Goal: Transaction & Acquisition: Purchase product/service

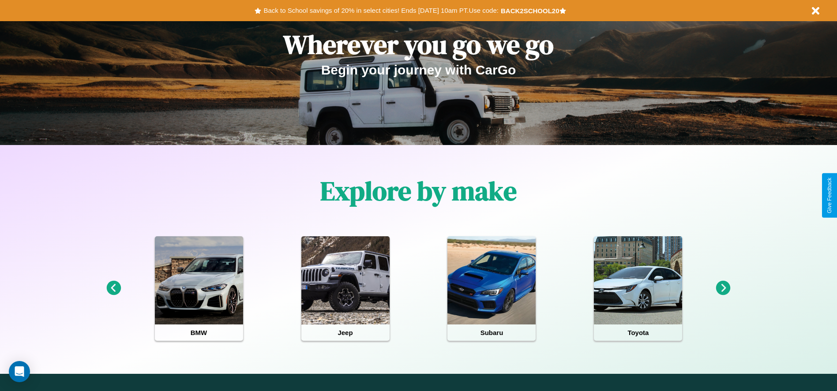
scroll to position [183, 0]
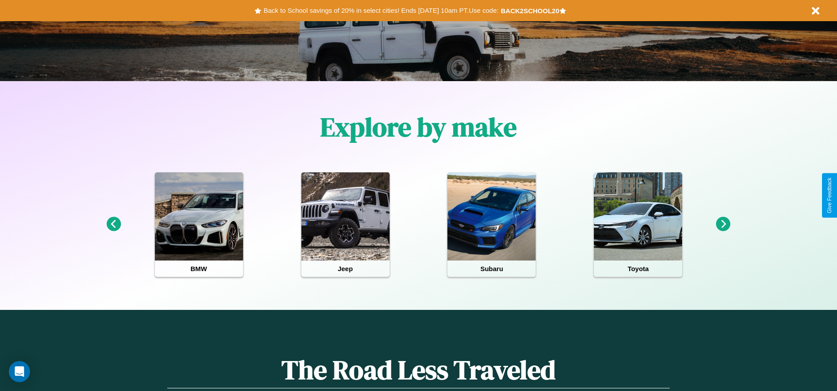
click at [723, 225] on icon at bounding box center [723, 224] width 15 height 15
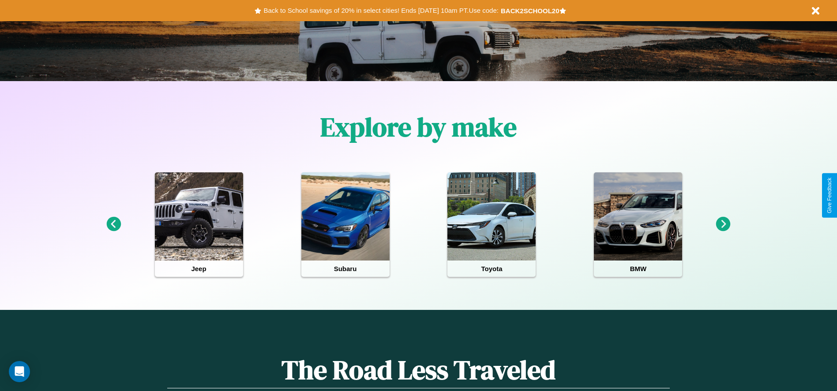
click at [723, 225] on icon at bounding box center [723, 224] width 15 height 15
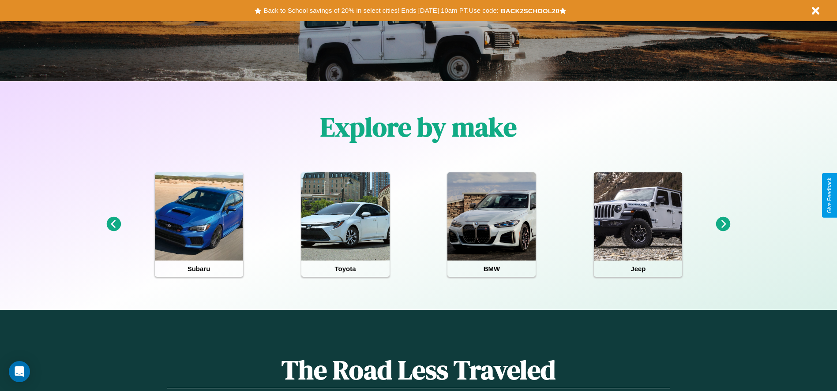
click at [113, 225] on icon at bounding box center [113, 224] width 15 height 15
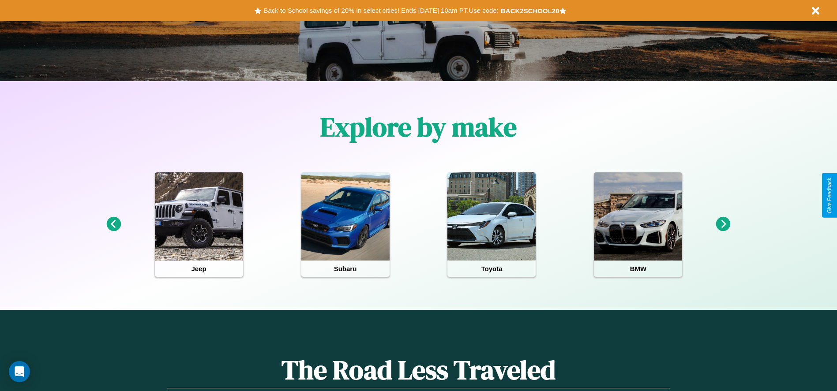
click at [723, 225] on icon at bounding box center [723, 224] width 15 height 15
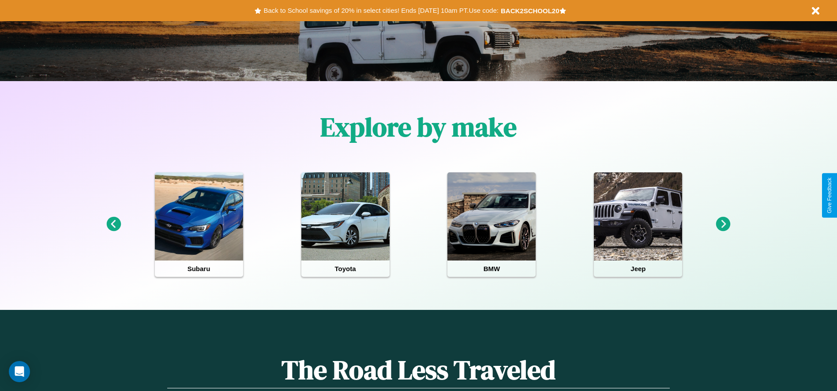
click at [723, 225] on icon at bounding box center [723, 224] width 15 height 15
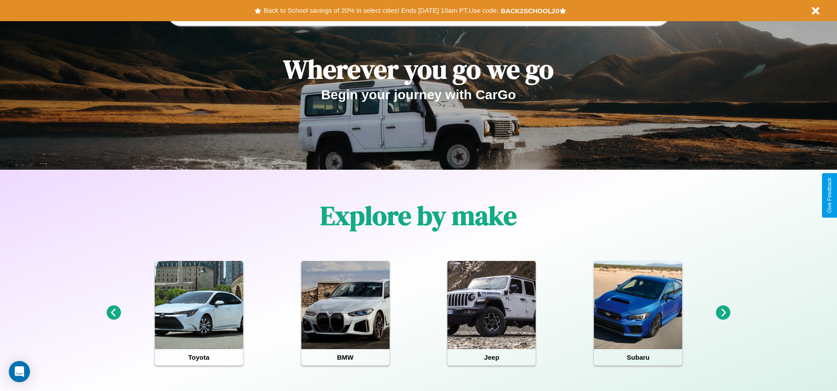
scroll to position [0, 0]
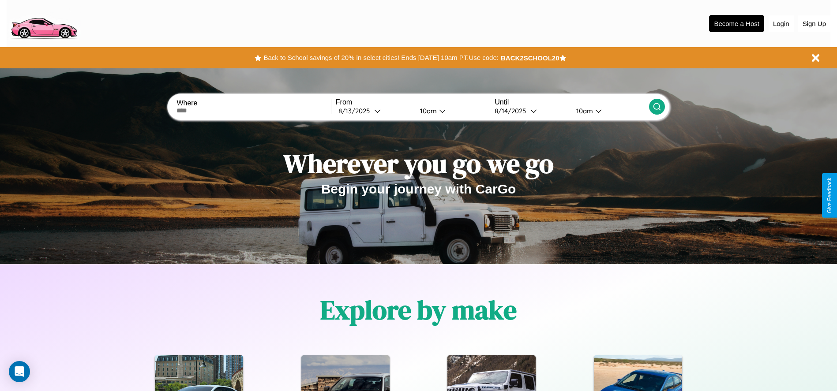
click at [254, 111] on input "text" at bounding box center [253, 110] width 154 height 7
type input "*********"
click at [374, 111] on icon at bounding box center [377, 111] width 7 height 7
select select "*"
select select "****"
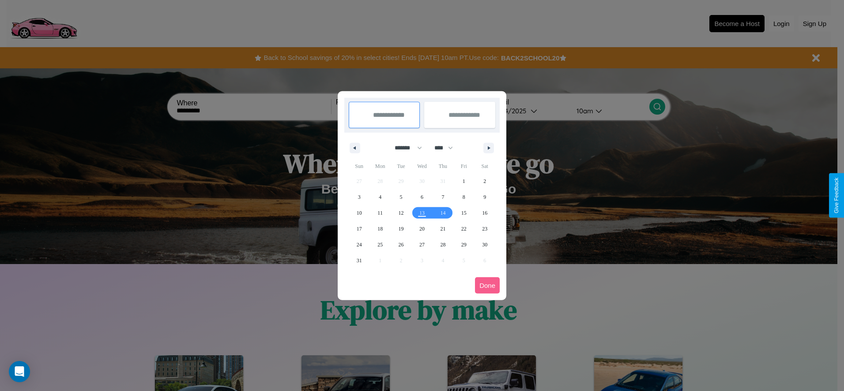
click at [404, 148] on select "******* ******** ***** ***** *** **** **** ****** ********* ******* ******** **…" at bounding box center [407, 148] width 38 height 15
select select "*"
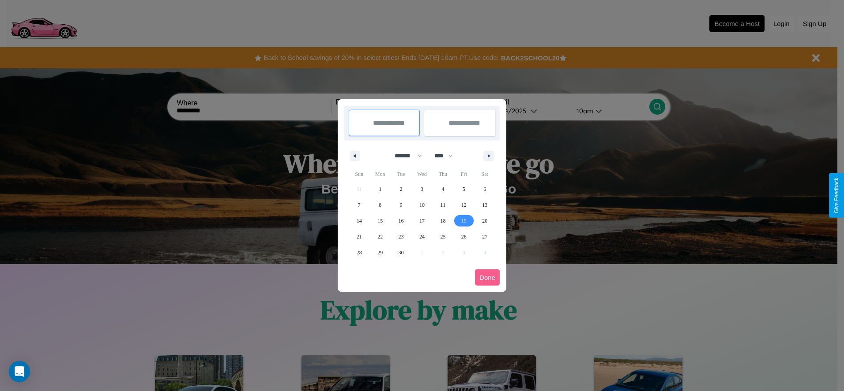
click at [463, 221] on span "19" at bounding box center [463, 221] width 5 height 16
type input "**********"
click at [380, 236] on span "22" at bounding box center [379, 237] width 5 height 16
type input "**********"
click at [487, 278] on button "Done" at bounding box center [487, 278] width 25 height 16
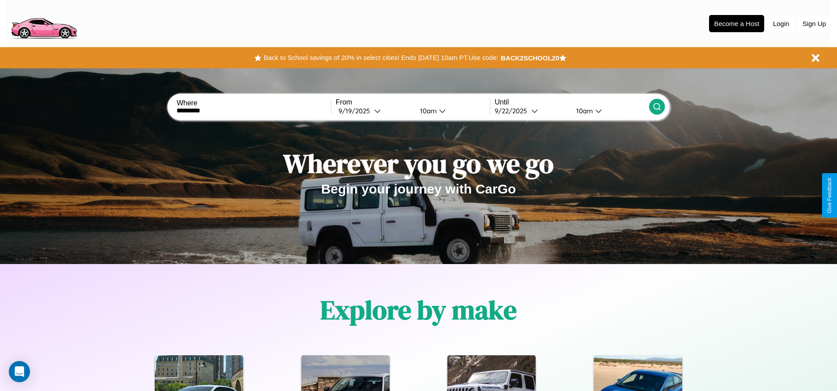
click at [656, 107] on icon at bounding box center [657, 106] width 9 height 9
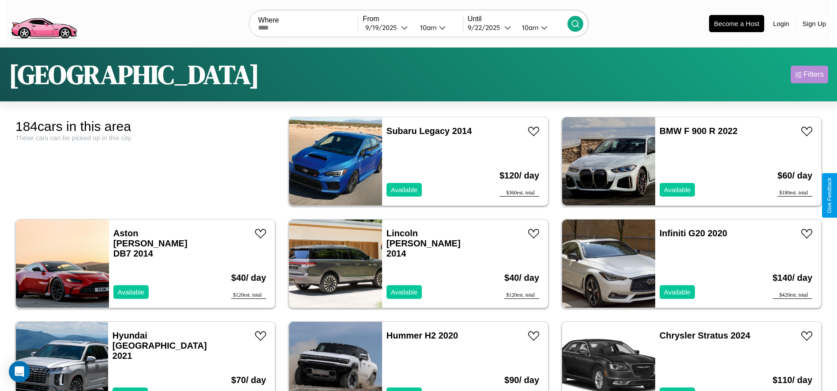
click at [809, 75] on div "Filters" at bounding box center [813, 74] width 20 height 9
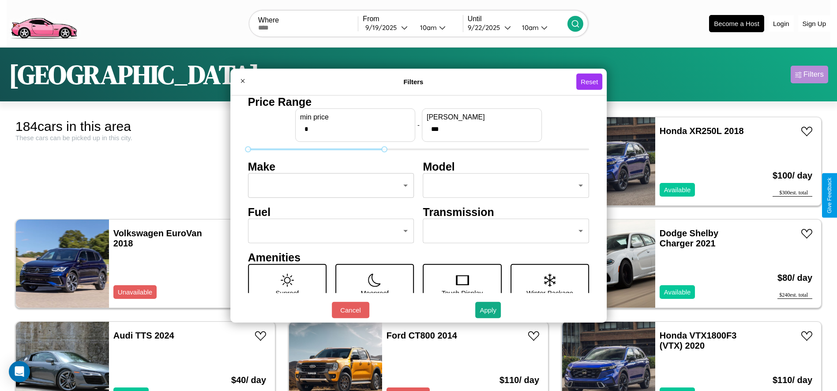
type input "***"
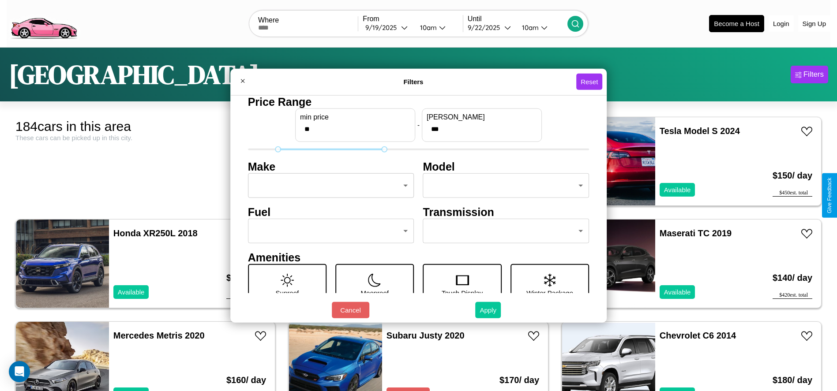
type input "**"
click at [488, 310] on button "Apply" at bounding box center [488, 310] width 26 height 16
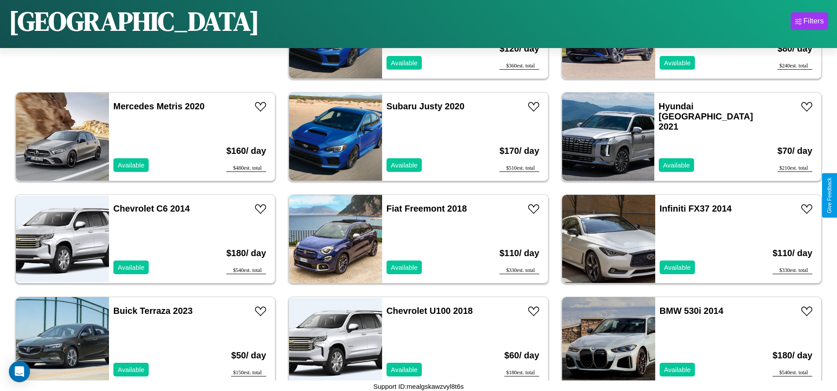
scroll to position [201, 0]
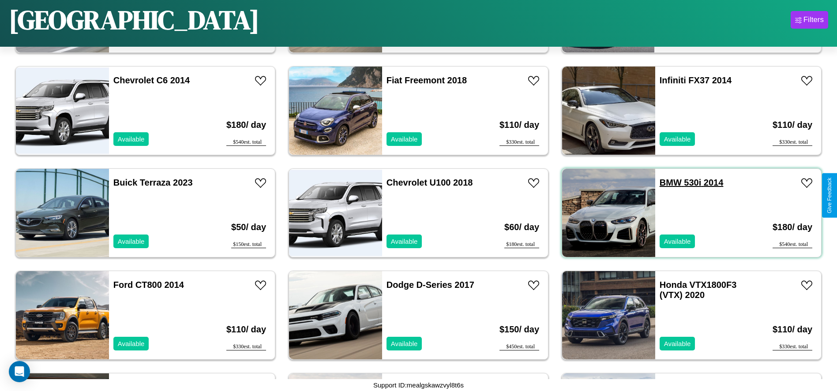
click at [665, 183] on link "BMW 530i 2014" at bounding box center [692, 183] width 64 height 10
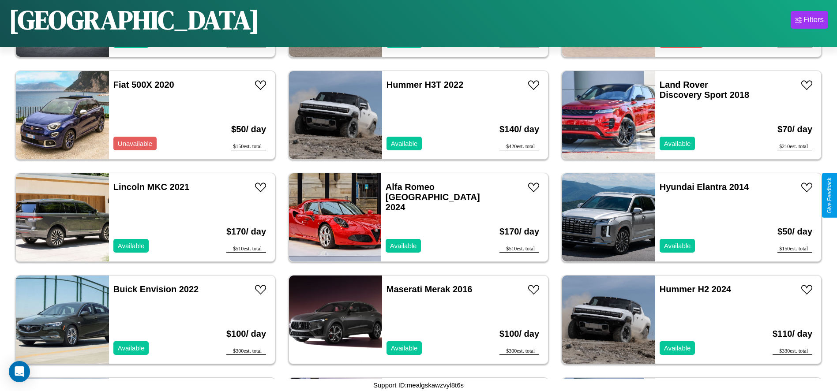
scroll to position [4295, 0]
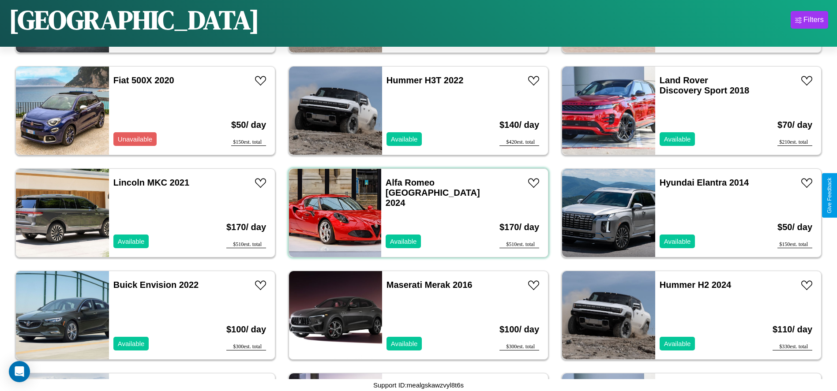
click at [415, 213] on div "Alfa Romeo Milano 2024 Available" at bounding box center [432, 213] width 103 height 88
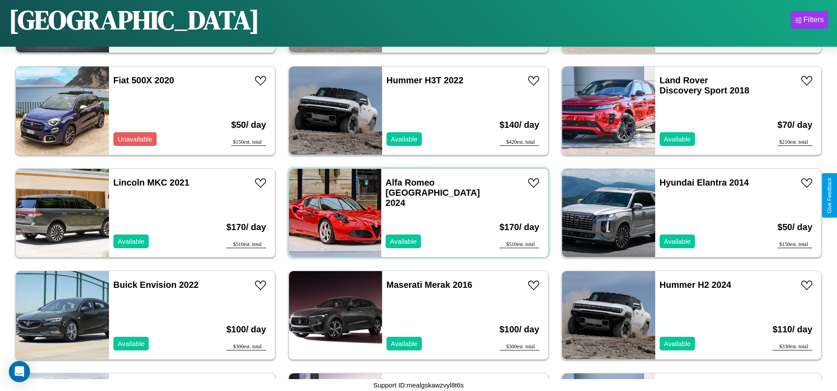
click at [415, 213] on div "Alfa Romeo Milano 2024 Available" at bounding box center [432, 213] width 103 height 88
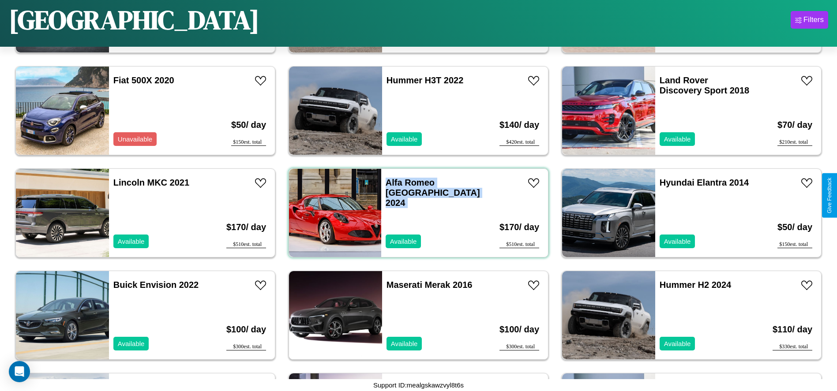
click at [415, 213] on div "Alfa Romeo Milano 2024 Available" at bounding box center [432, 213] width 103 height 88
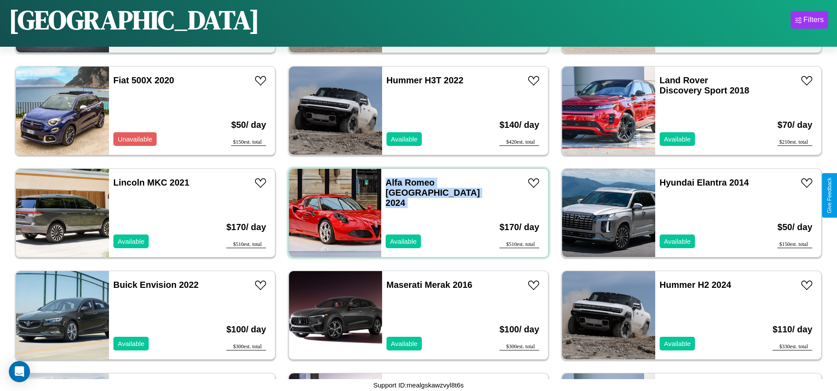
click at [415, 213] on div "Alfa Romeo Milano 2024 Available" at bounding box center [432, 213] width 103 height 88
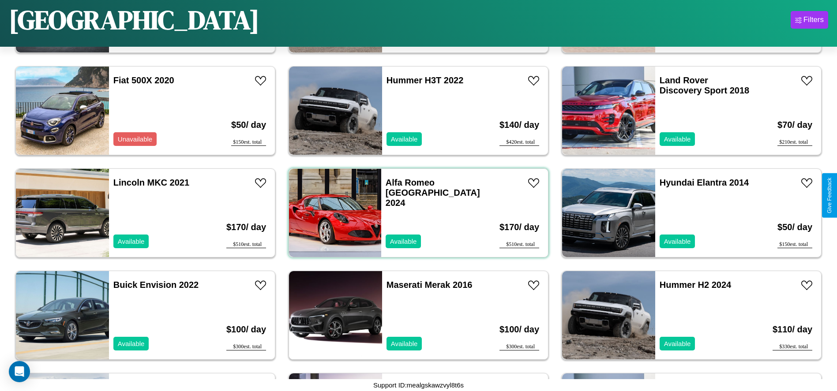
click at [415, 213] on div "Alfa Romeo Milano 2024 Available" at bounding box center [432, 213] width 103 height 88
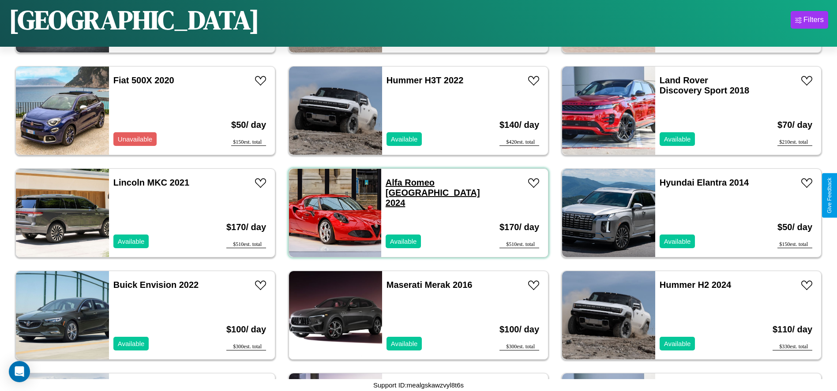
click at [408, 183] on link "Alfa Romeo Milano 2024" at bounding box center [433, 193] width 94 height 30
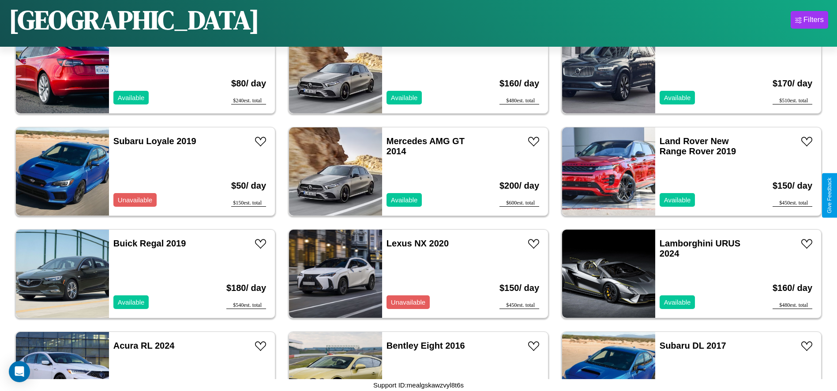
scroll to position [5417, 0]
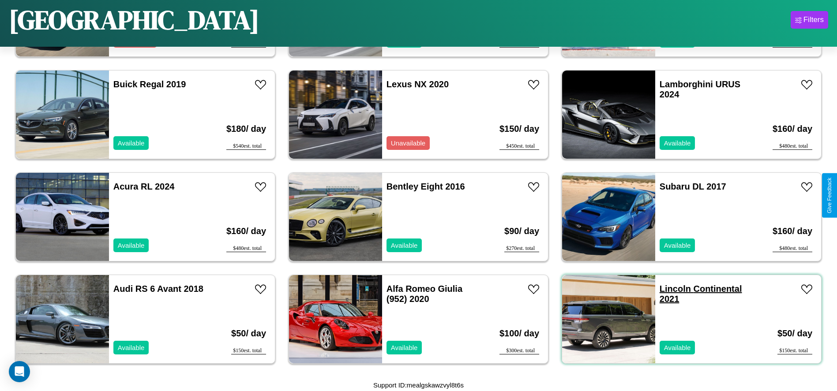
click at [670, 289] on link "Lincoln Continental 2021" at bounding box center [701, 294] width 83 height 20
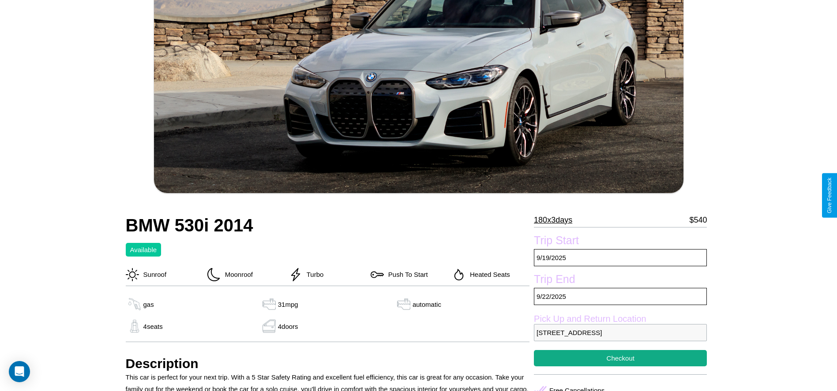
scroll to position [419, 0]
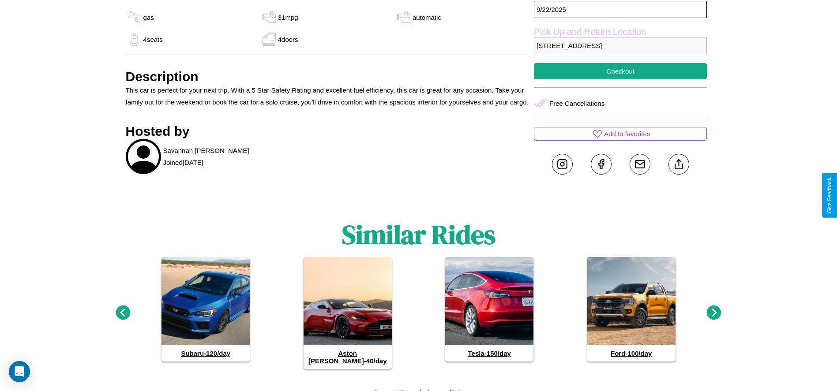
click at [714, 309] on icon at bounding box center [714, 313] width 15 height 15
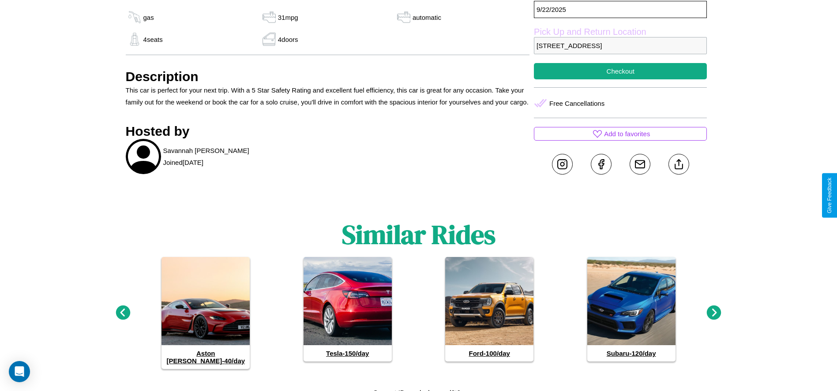
click at [714, 309] on icon at bounding box center [714, 313] width 15 height 15
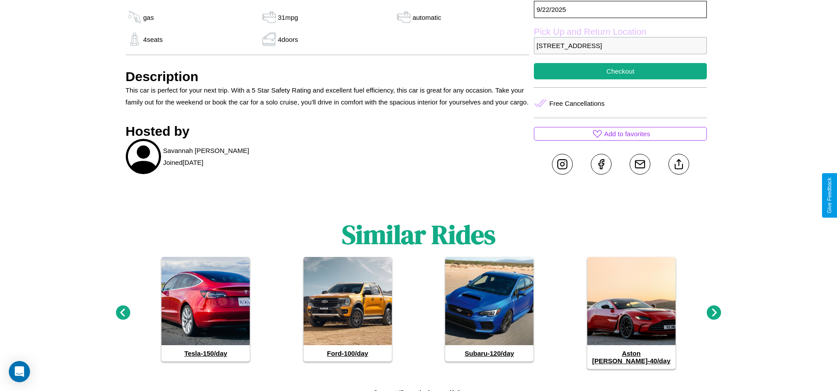
click at [714, 309] on icon at bounding box center [714, 313] width 15 height 15
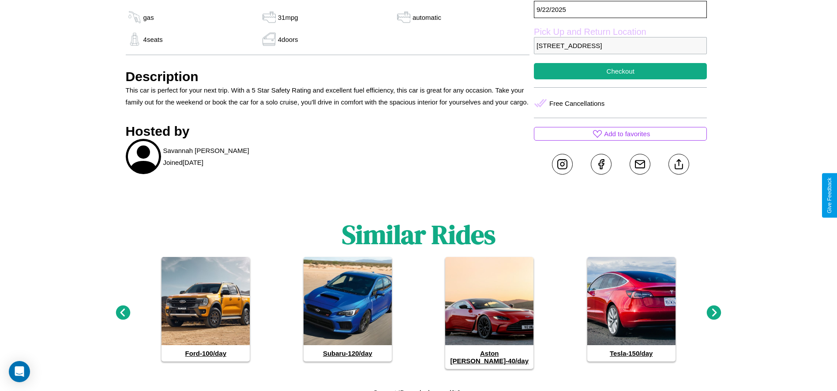
click at [714, 309] on icon at bounding box center [714, 313] width 15 height 15
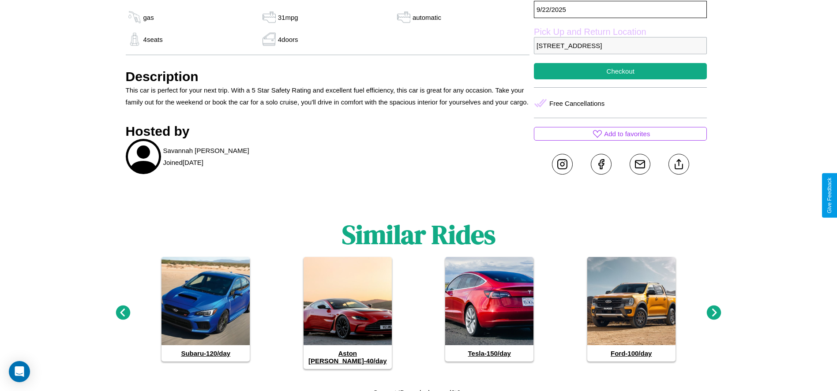
click at [714, 309] on icon at bounding box center [714, 313] width 15 height 15
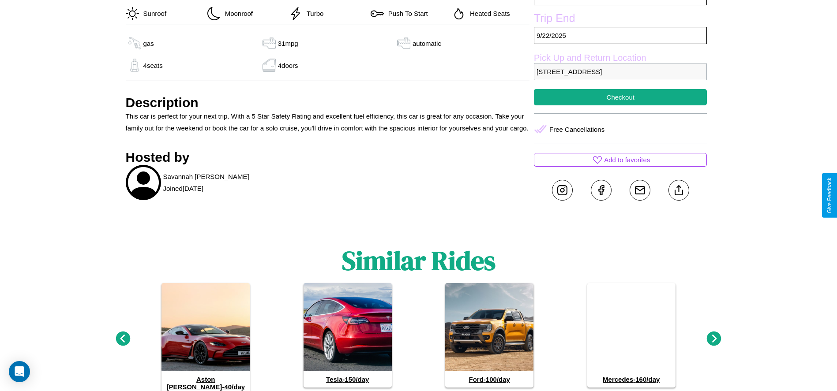
scroll to position [388, 0]
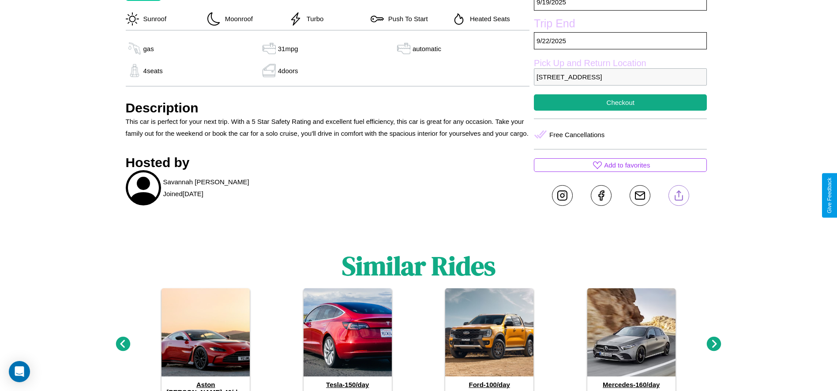
click at [679, 195] on line at bounding box center [679, 194] width 0 height 6
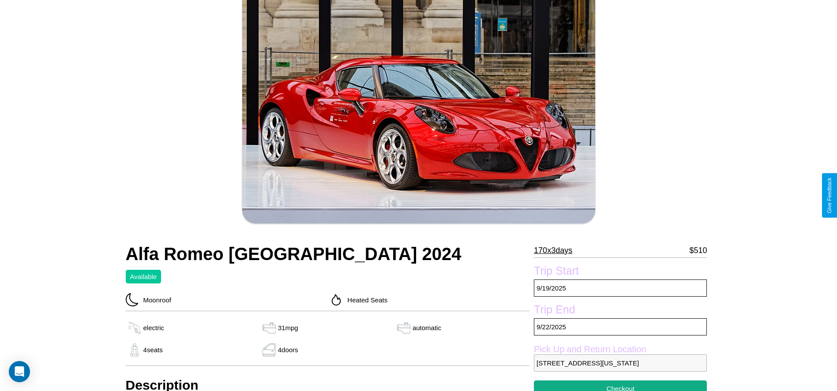
scroll to position [264, 0]
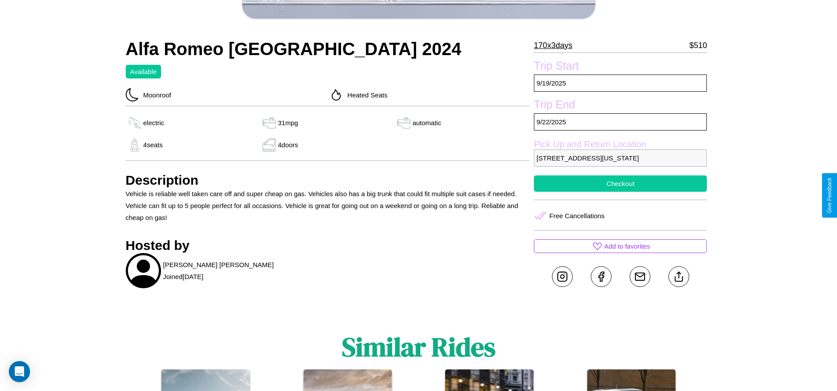
click at [620, 192] on button "Checkout" at bounding box center [620, 184] width 173 height 16
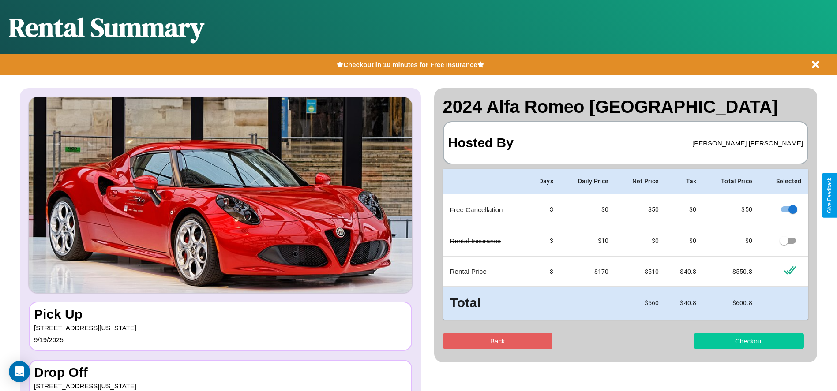
click at [749, 341] on button "Checkout" at bounding box center [749, 341] width 110 height 16
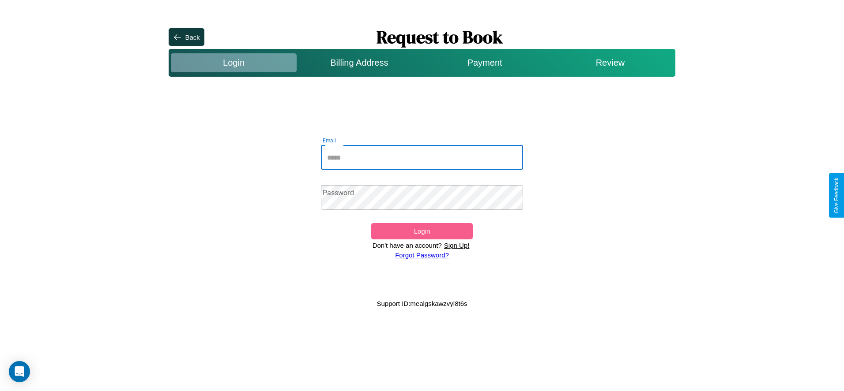
click at [422, 158] on input "Email" at bounding box center [422, 157] width 203 height 25
type input "**********"
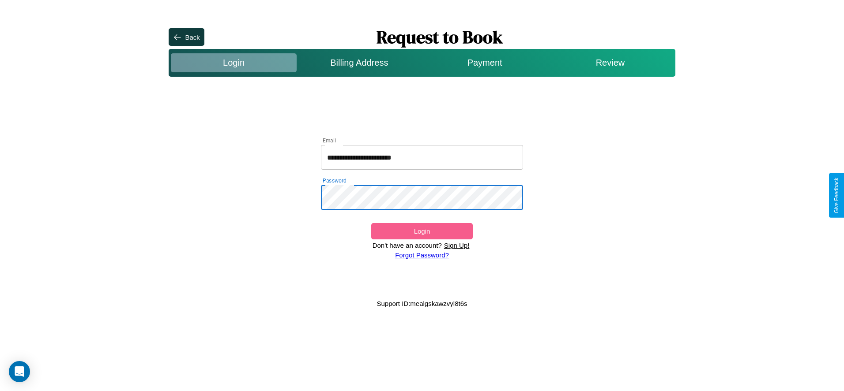
click at [421, 231] on button "Login" at bounding box center [421, 231] width 101 height 16
